Goal: Task Accomplishment & Management: Complete application form

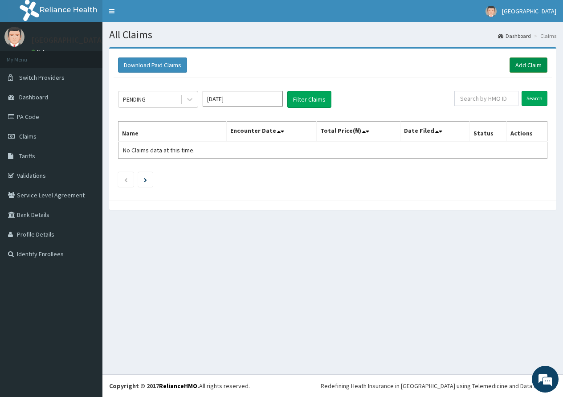
click at [527, 68] on link "Add Claim" at bounding box center [529, 64] width 38 height 15
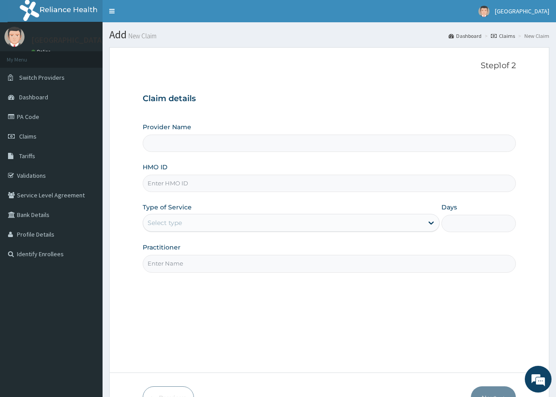
type input "[GEOGRAPHIC_DATA]"
type input "gsv/10371/c"
click at [306, 223] on div "Select type" at bounding box center [283, 223] width 280 height 14
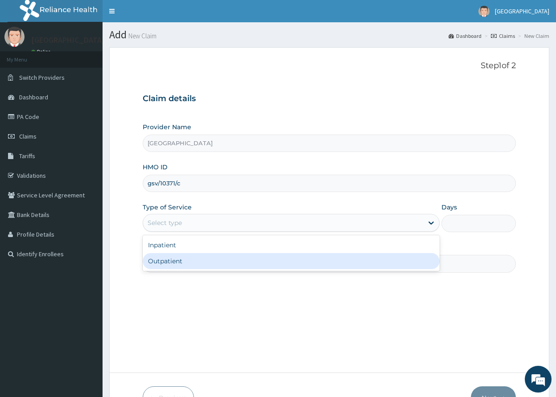
click at [299, 261] on div "Outpatient" at bounding box center [291, 261] width 297 height 16
type input "1"
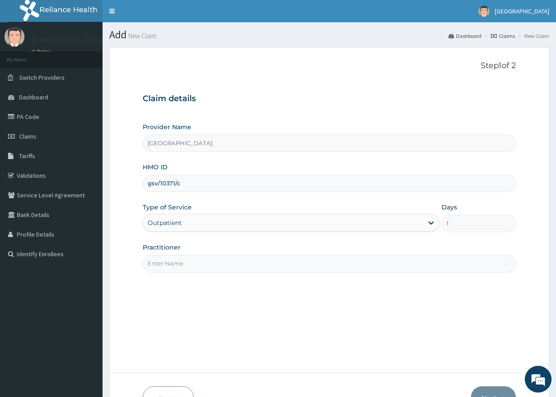
click at [296, 257] on input "Practitioner" at bounding box center [329, 263] width 373 height 17
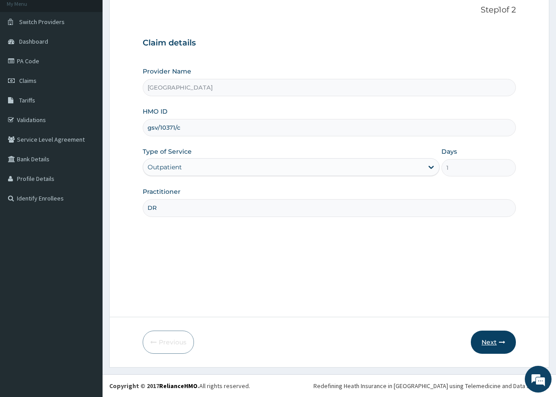
type input "DR"
click at [498, 345] on button "Next" at bounding box center [492, 342] width 45 height 23
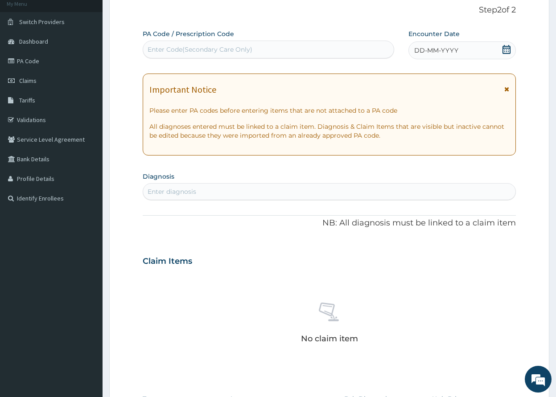
click at [504, 49] on icon at bounding box center [506, 49] width 8 height 9
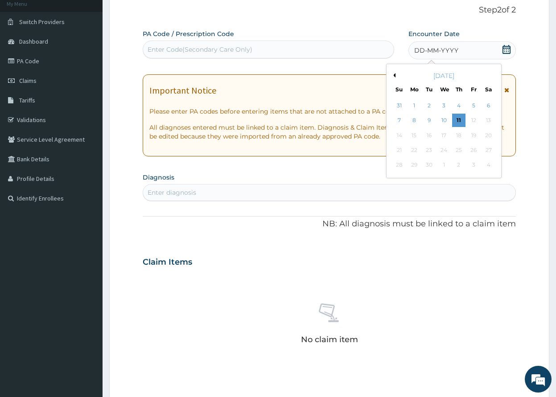
click at [394, 75] on button "Previous Month" at bounding box center [393, 75] width 4 height 4
click at [474, 151] on div "22" at bounding box center [472, 149] width 13 height 13
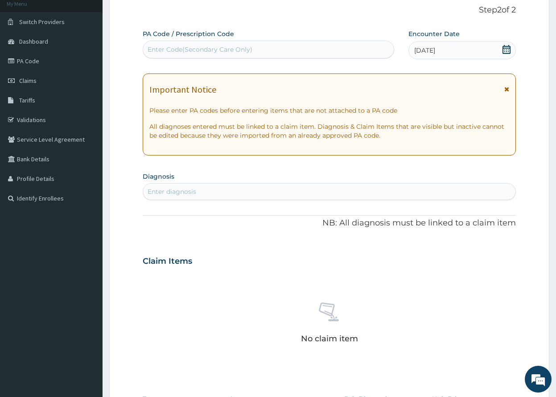
click at [399, 189] on div "Enter diagnosis" at bounding box center [329, 191] width 372 height 14
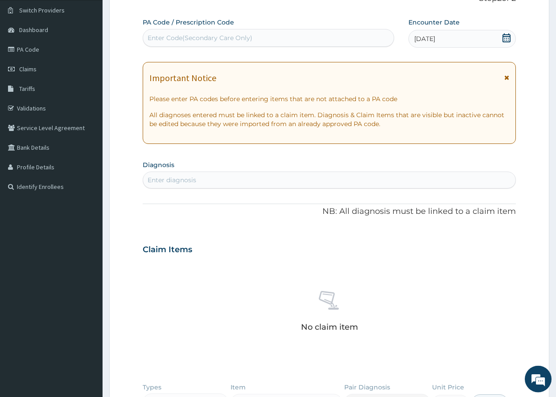
scroll to position [237, 0]
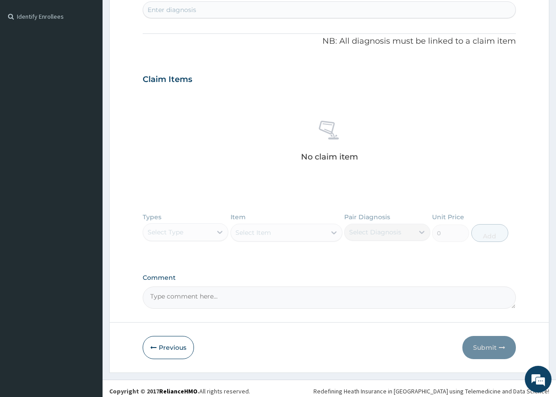
click at [217, 238] on div "Types Select Type Item Select Item Pair Diagnosis Select Diagnosis Unit Price 0…" at bounding box center [329, 234] width 373 height 52
click at [217, 233] on div "Types Select Type Item Select Item Pair Diagnosis Select Diagnosis Unit Price 0…" at bounding box center [329, 234] width 373 height 52
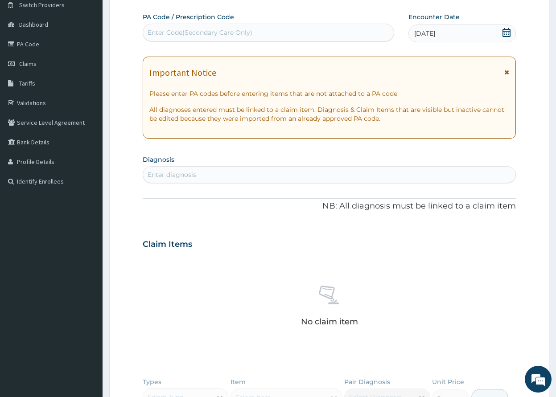
scroll to position [56, 0]
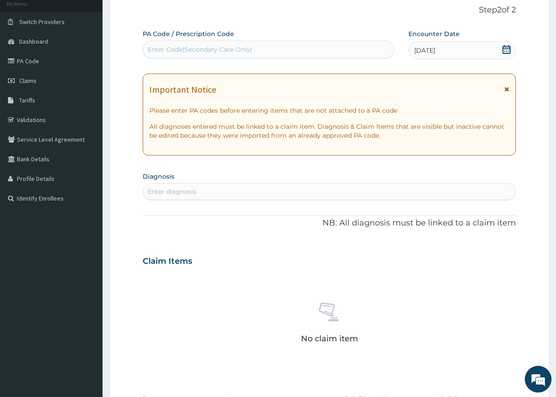
click at [279, 196] on div "Enter diagnosis" at bounding box center [329, 191] width 372 height 14
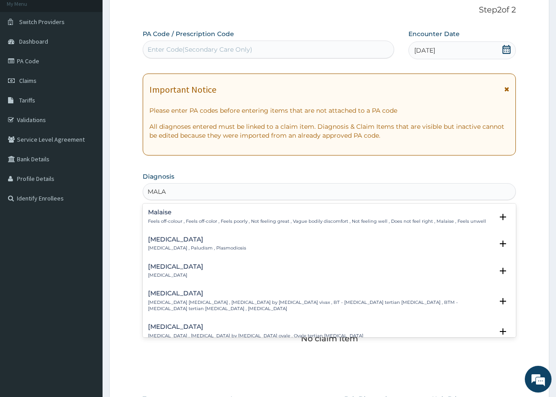
type input "MALAR"
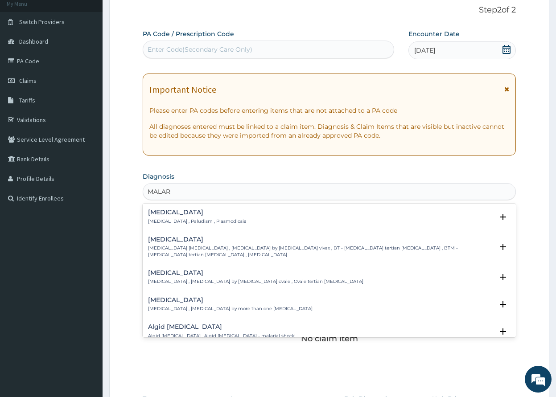
click at [216, 217] on div "[MEDICAL_DATA] [MEDICAL_DATA] , Paludism , Plasmodiosis" at bounding box center [197, 217] width 98 height 16
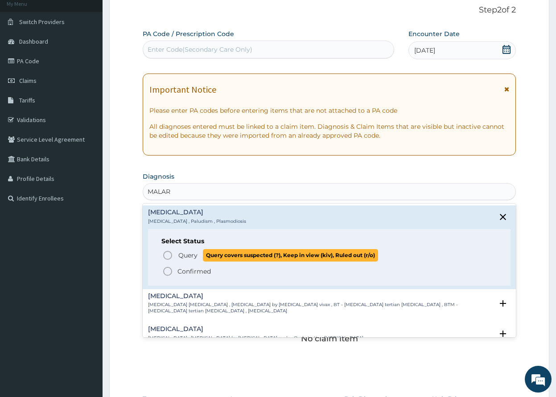
click at [164, 254] on icon "status option query" at bounding box center [167, 255] width 11 height 11
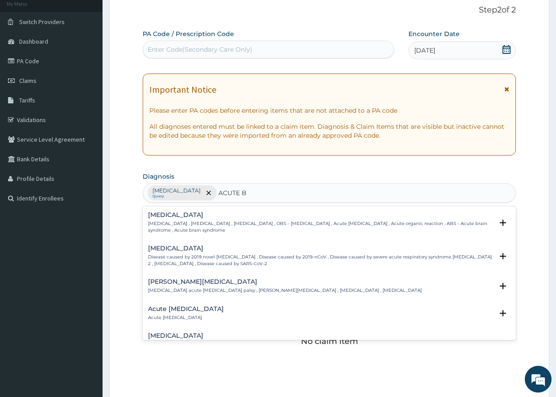
type input "ACUTE BR"
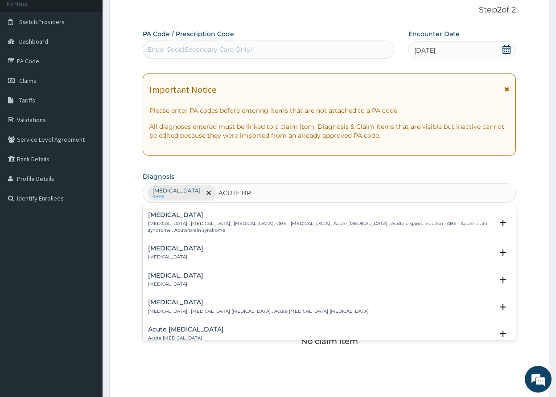
click at [197, 252] on h4 "[MEDICAL_DATA]" at bounding box center [175, 248] width 55 height 7
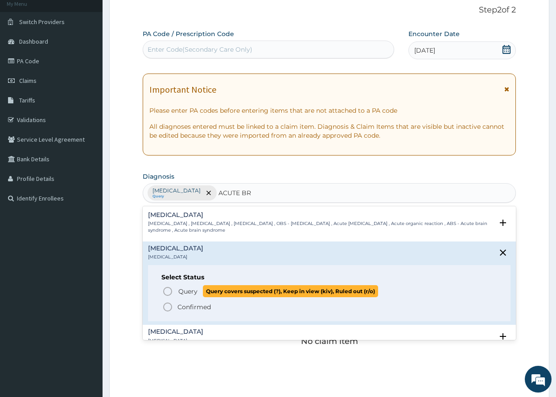
click at [164, 290] on icon "status option query" at bounding box center [167, 291] width 11 height 11
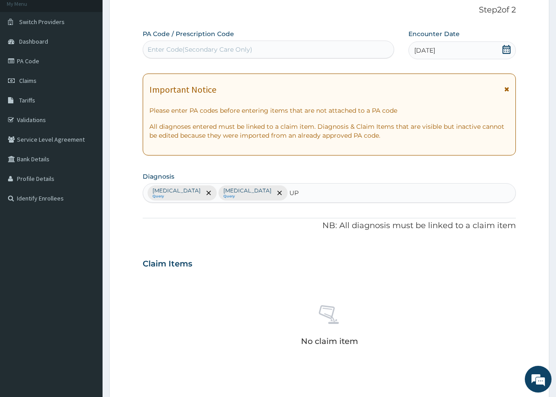
type input "U"
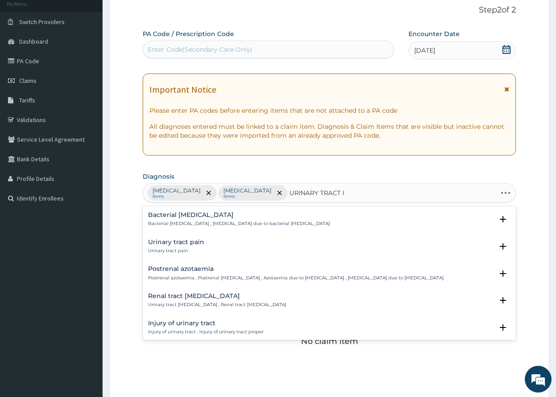
type input "URINARY TRACT IN"
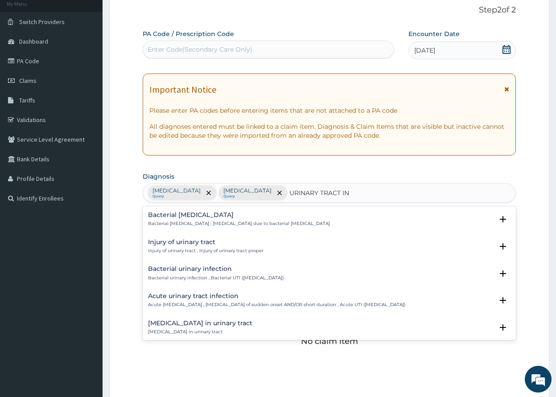
click at [225, 299] on h4 "Acute urinary tract infection" at bounding box center [276, 296] width 257 height 7
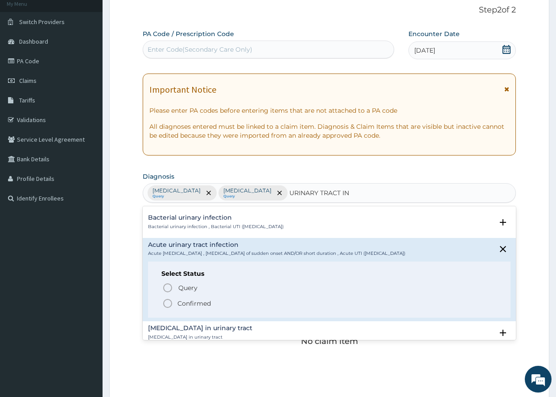
scroll to position [96, 0]
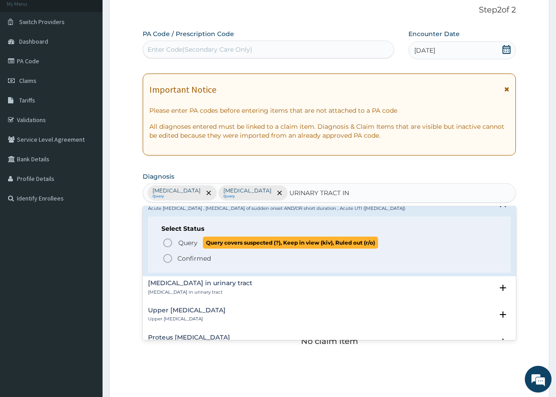
click at [171, 241] on circle "status option query" at bounding box center [167, 243] width 8 height 8
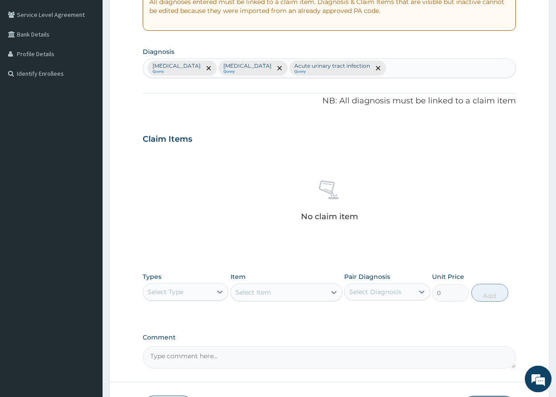
scroll to position [192, 0]
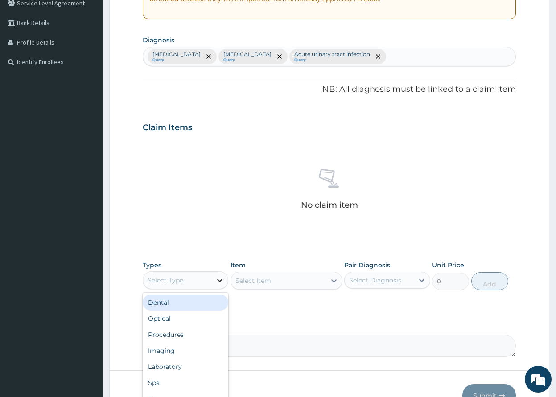
click at [221, 285] on div at bounding box center [220, 280] width 16 height 16
